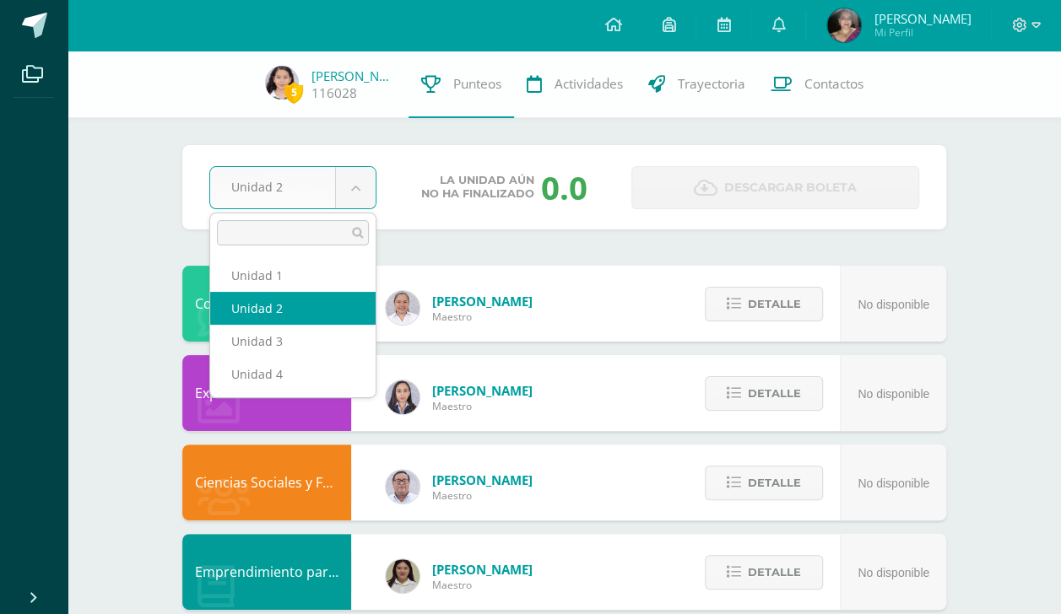
select select "Unidad 3"
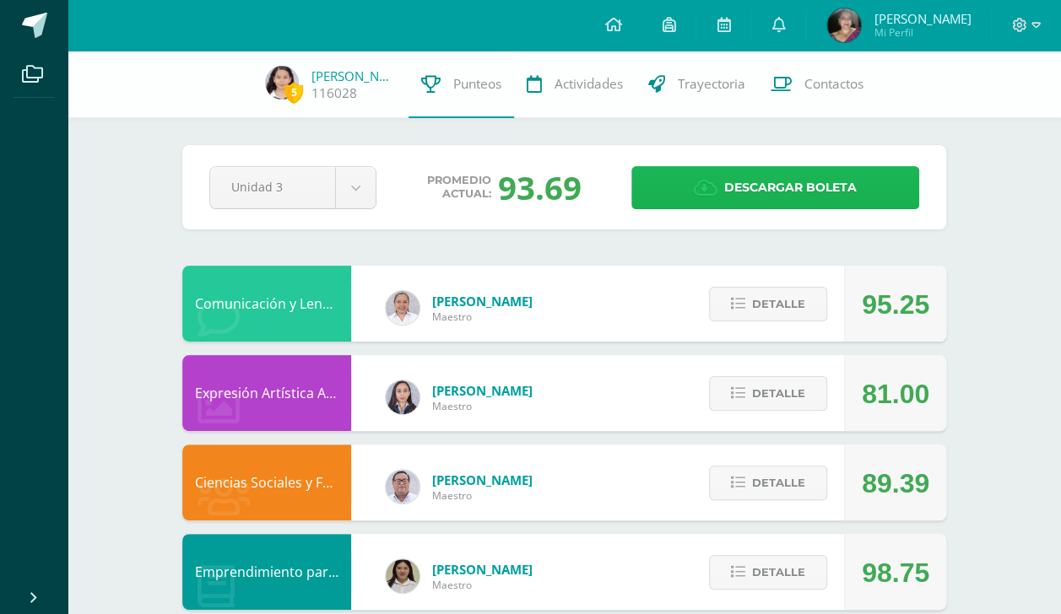
click at [814, 181] on span "Descargar boleta" at bounding box center [790, 187] width 132 height 41
